Goal: Information Seeking & Learning: Learn about a topic

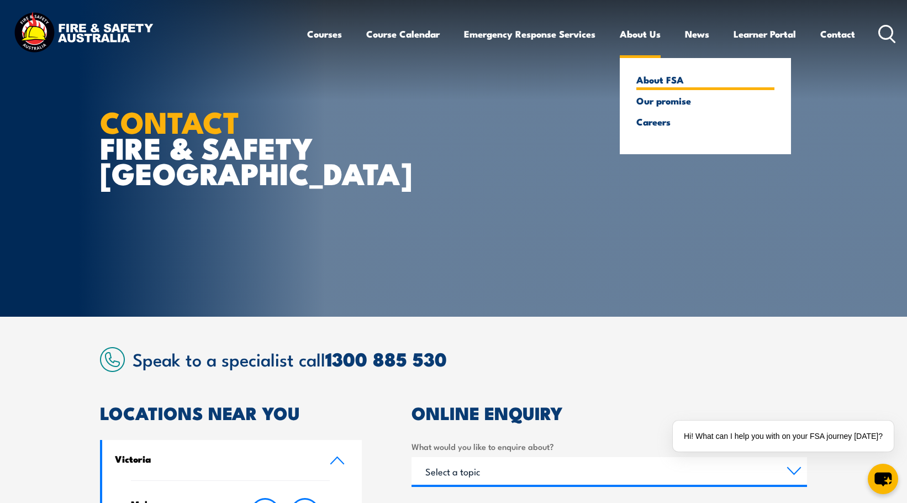
click at [652, 82] on link "About FSA" at bounding box center [705, 80] width 138 height 10
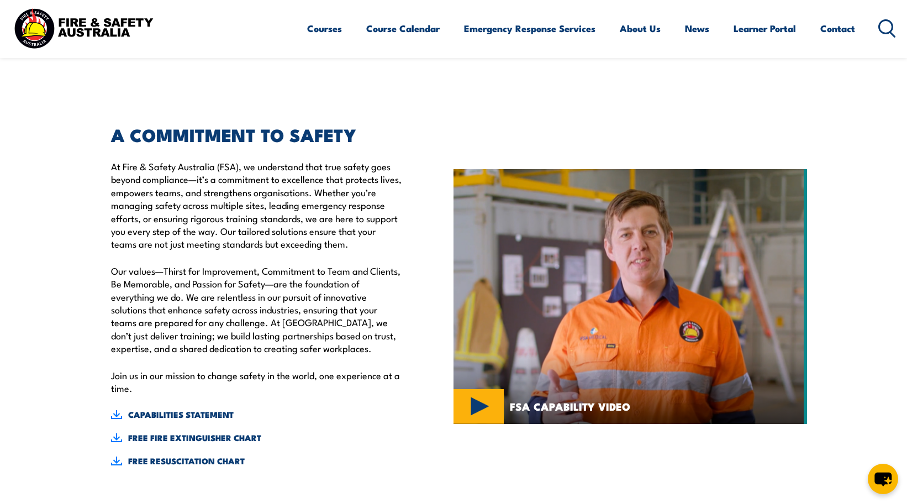
scroll to position [331, 0]
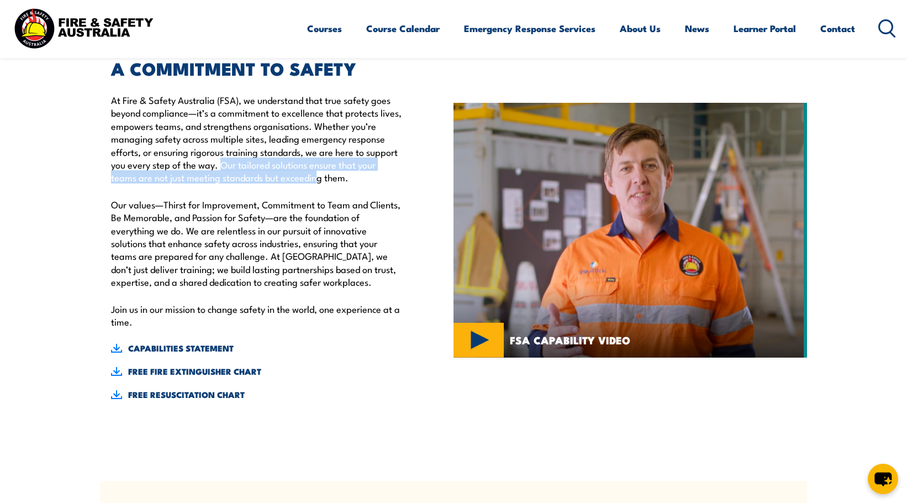
drag, startPoint x: 223, startPoint y: 167, endPoint x: 316, endPoint y: 179, distance: 93.5
click at [316, 179] on p "At Fire & Safety Australia (FSA), we understand that true safety goes beyond co…" at bounding box center [257, 138] width 292 height 91
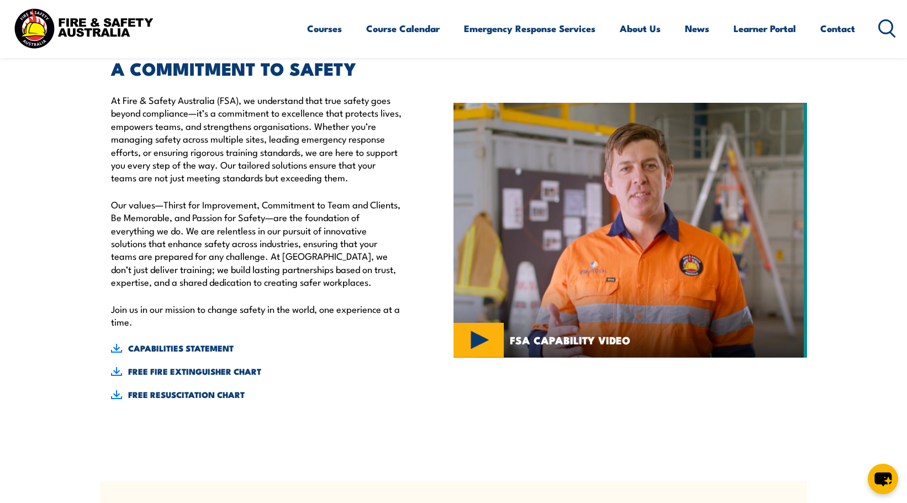
click at [115, 207] on p "Our values—Thirst for Improvement, Commitment to Team and Clients, Be Memorable…" at bounding box center [257, 243] width 292 height 91
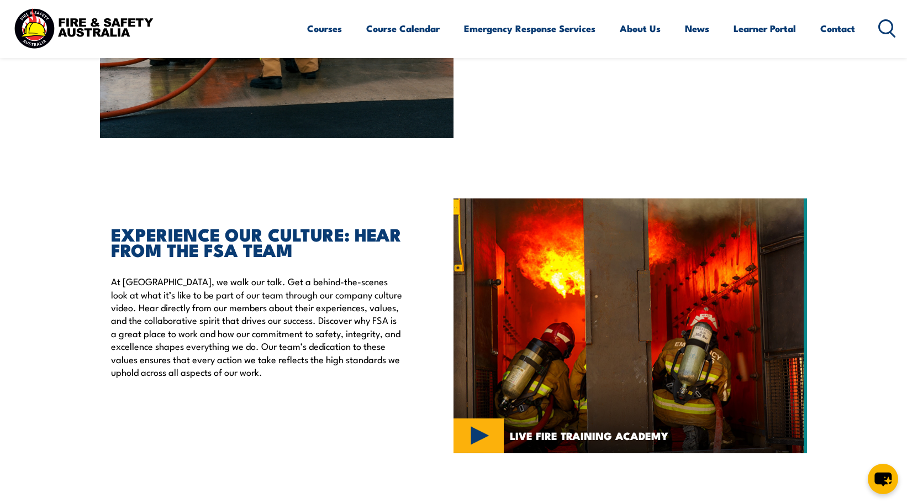
scroll to position [2431, 0]
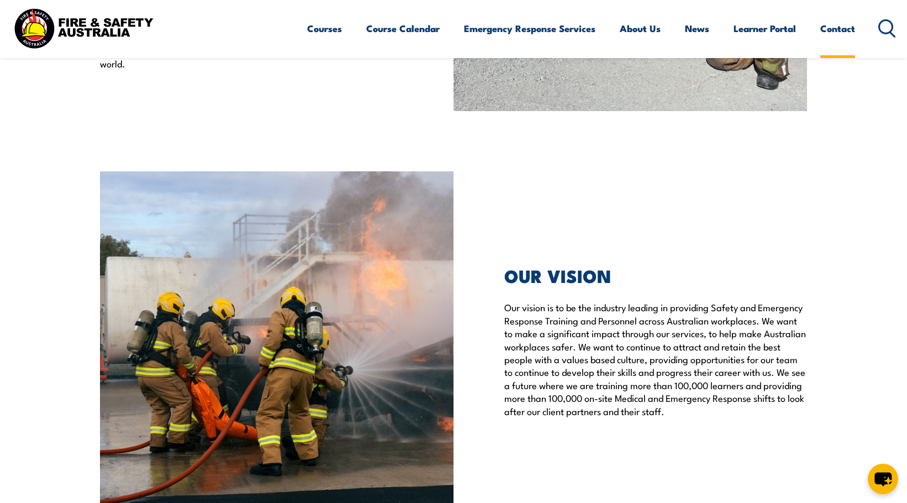
click at [835, 29] on link "Contact" at bounding box center [837, 28] width 35 height 29
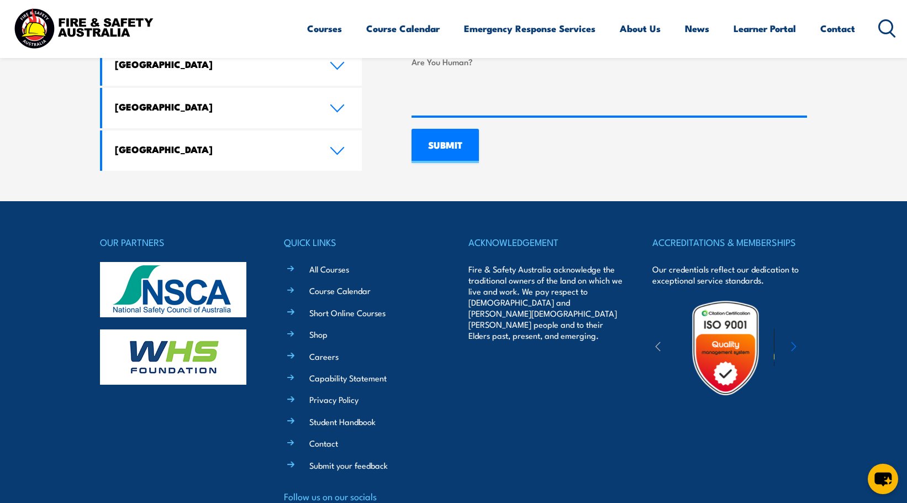
scroll to position [882, 0]
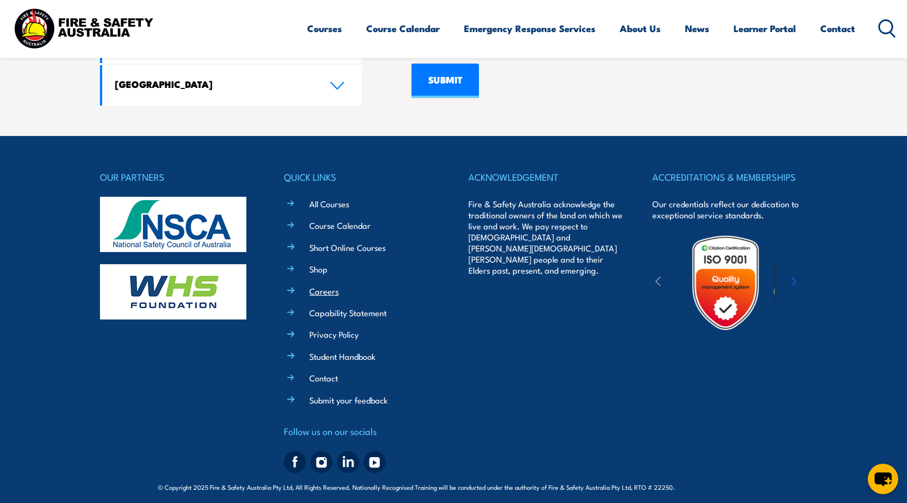
click at [329, 285] on link "Careers" at bounding box center [323, 291] width 29 height 12
